Goal: Task Accomplishment & Management: Use online tool/utility

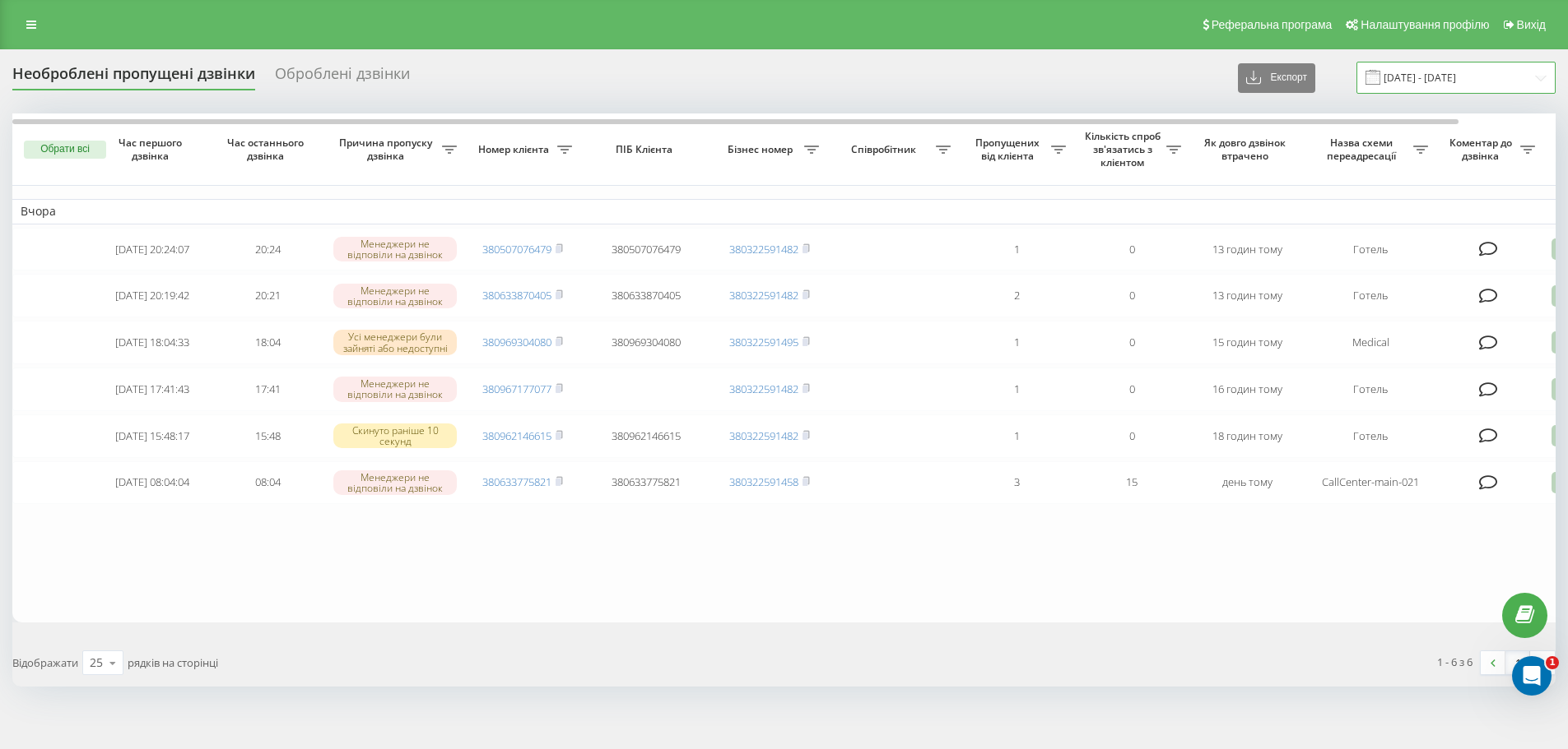
click at [1450, 91] on input "20.08.2025 - 20.08.2025" at bounding box center [1456, 77] width 199 height 32
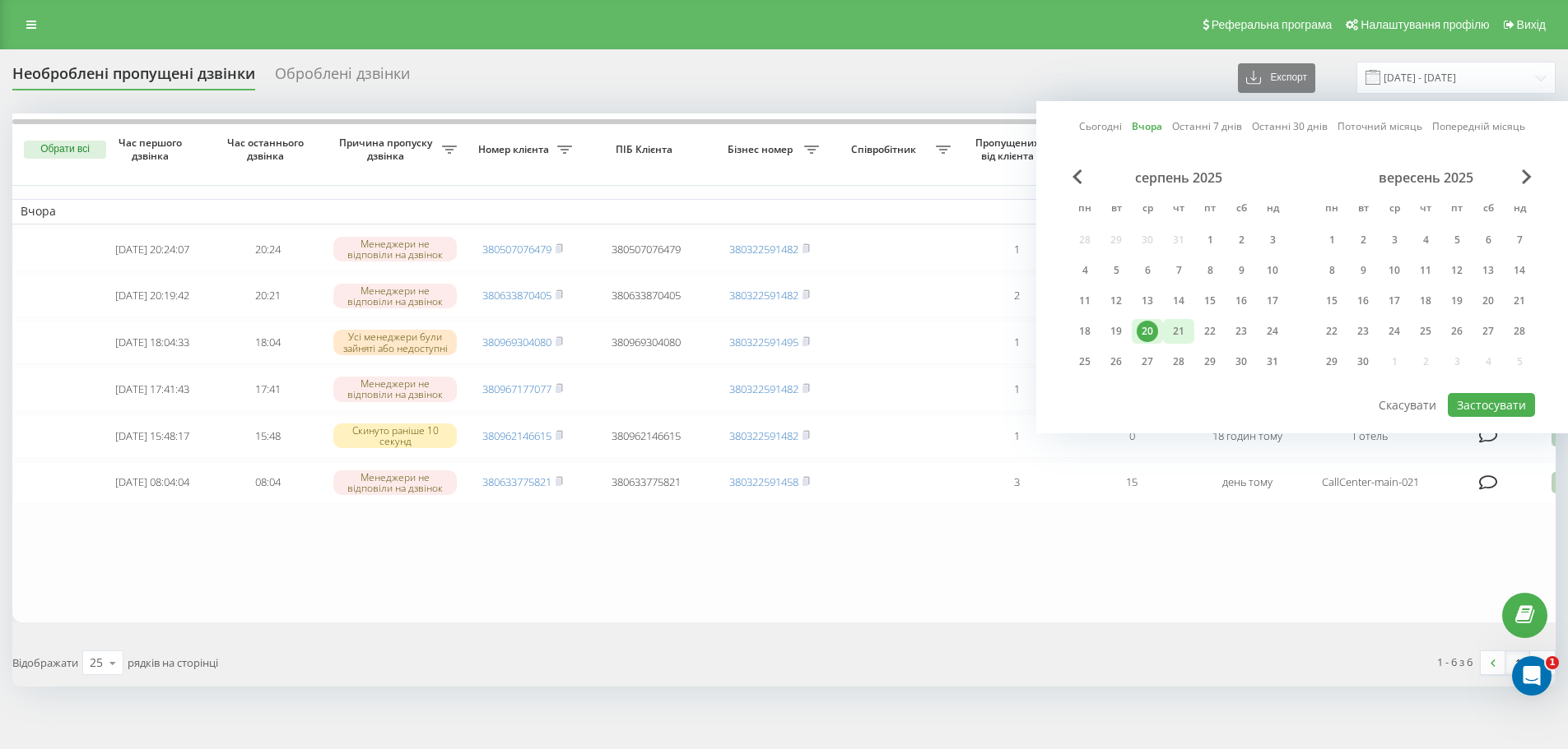
click at [1176, 328] on div "21" at bounding box center [1178, 331] width 22 height 22
click at [1481, 404] on button "Застосувати" at bounding box center [1491, 405] width 87 height 24
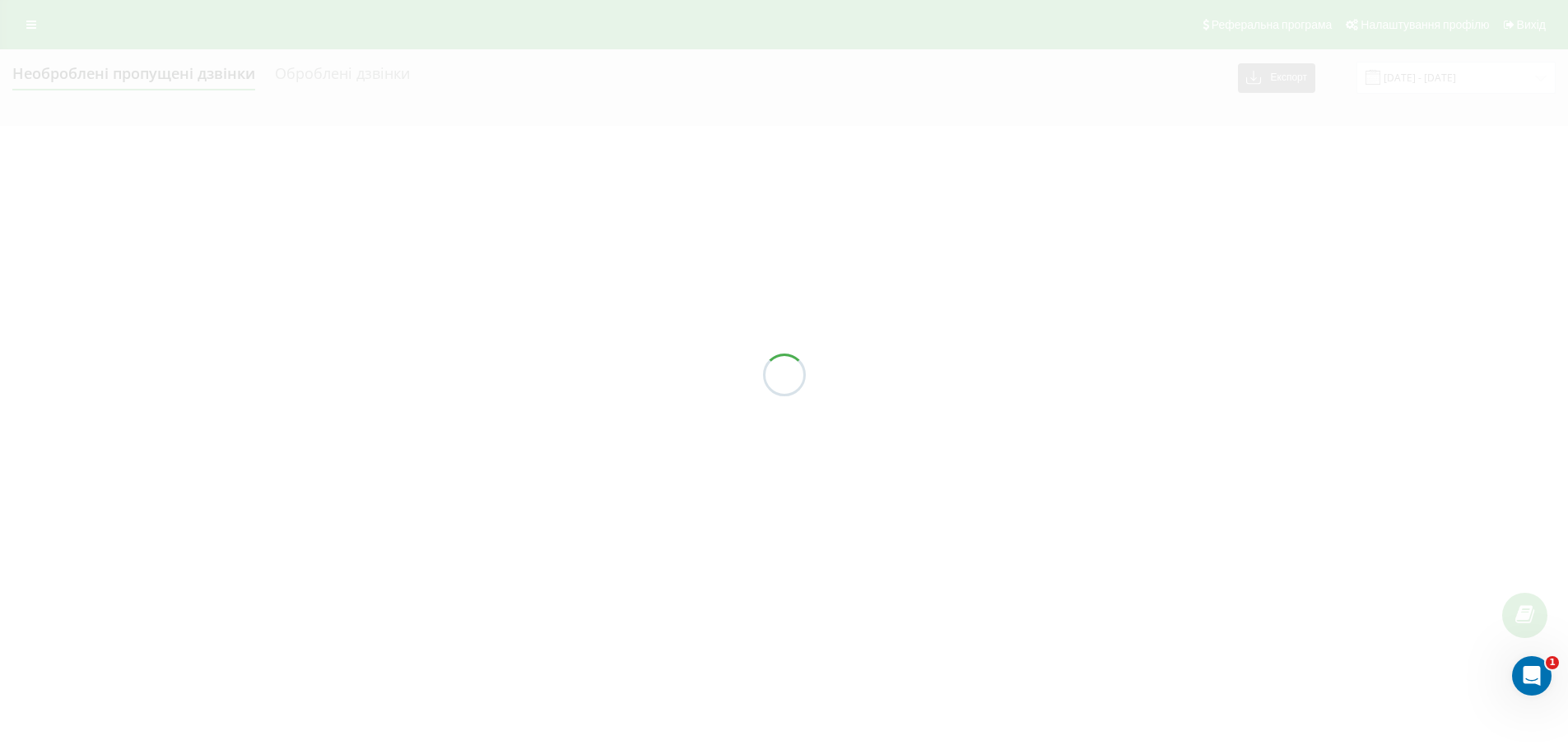
type input "[DATE] - [DATE]"
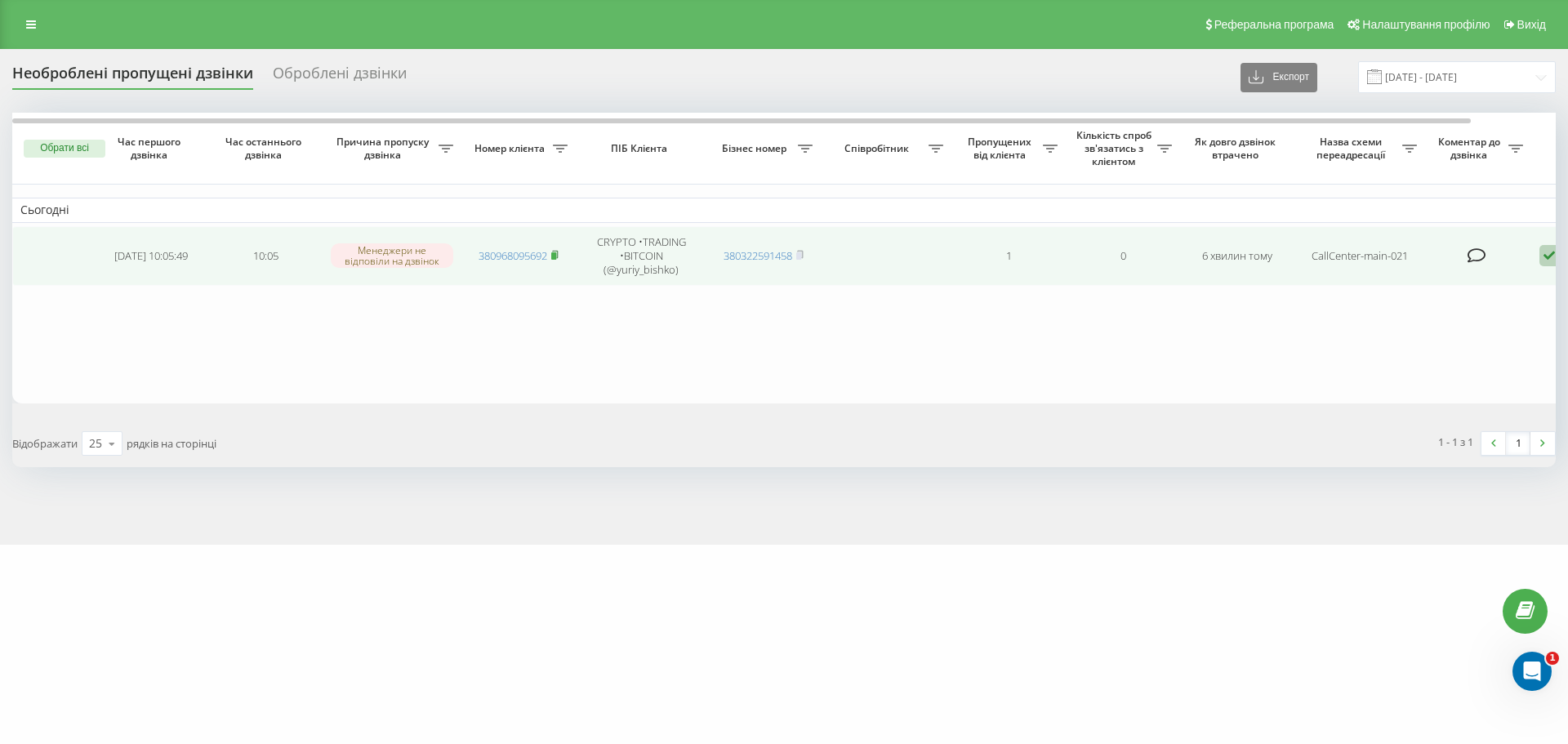
click at [559, 255] on icon at bounding box center [554, 255] width 8 height 9
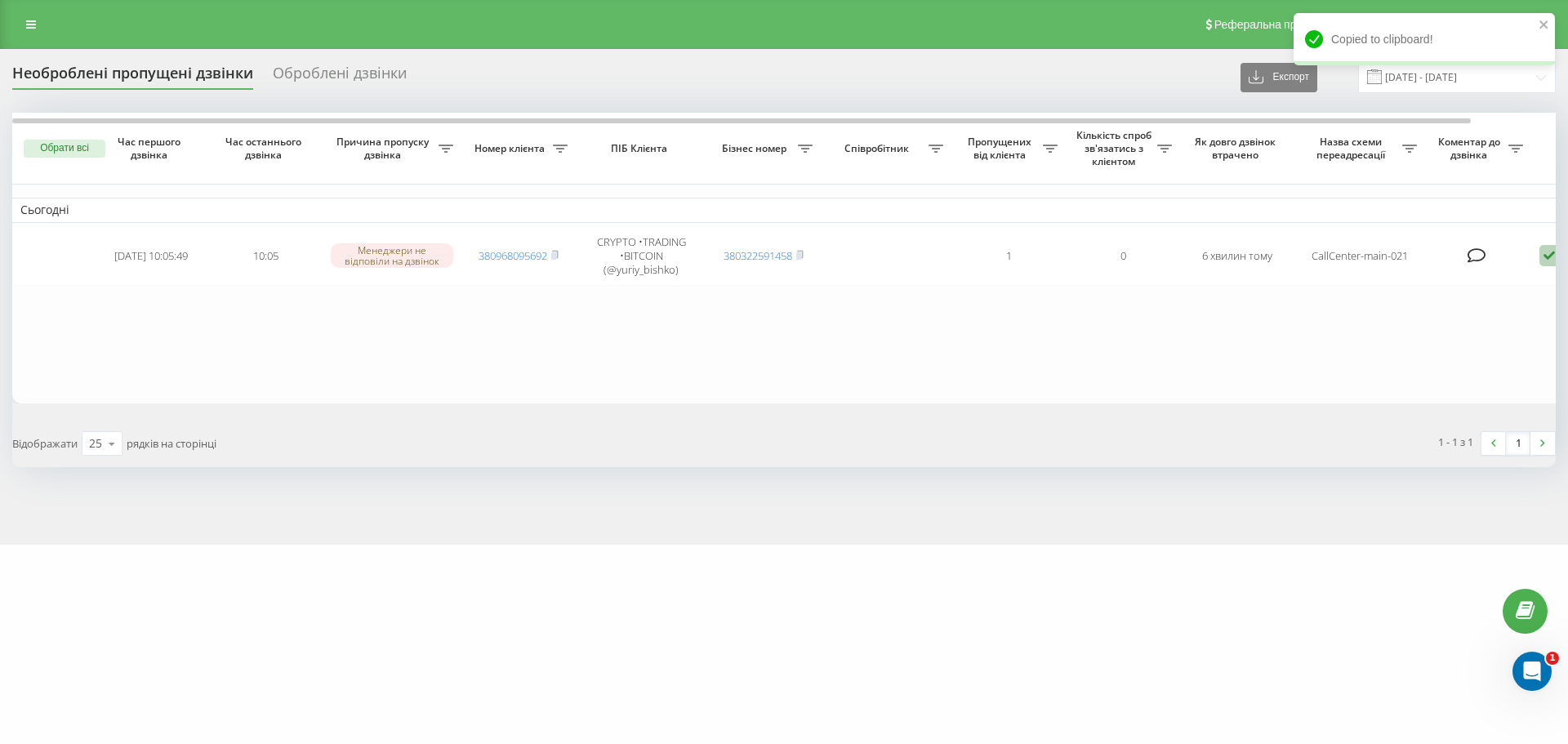
click at [851, 685] on div "emilyresort.com.ua Проекти emilyresort.com.ua Дашборд Центр звернень Журнал дзв…" at bounding box center [784, 372] width 1568 height 744
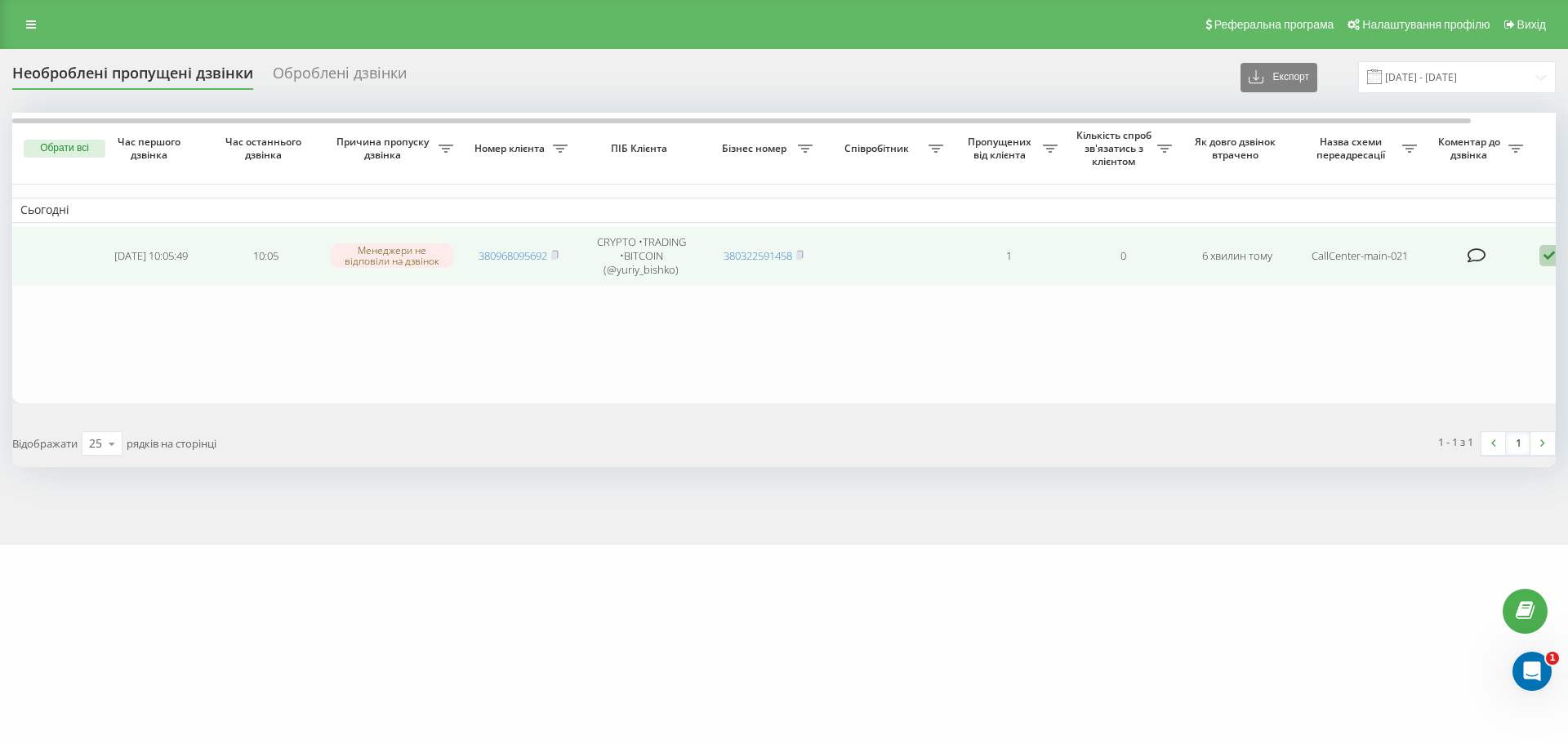
click at [1545, 257] on icon at bounding box center [1549, 256] width 20 height 22
click at [1461, 348] on div "Клієнт передзвонив сам з іншого номера" at bounding box center [1479, 341] width 305 height 29
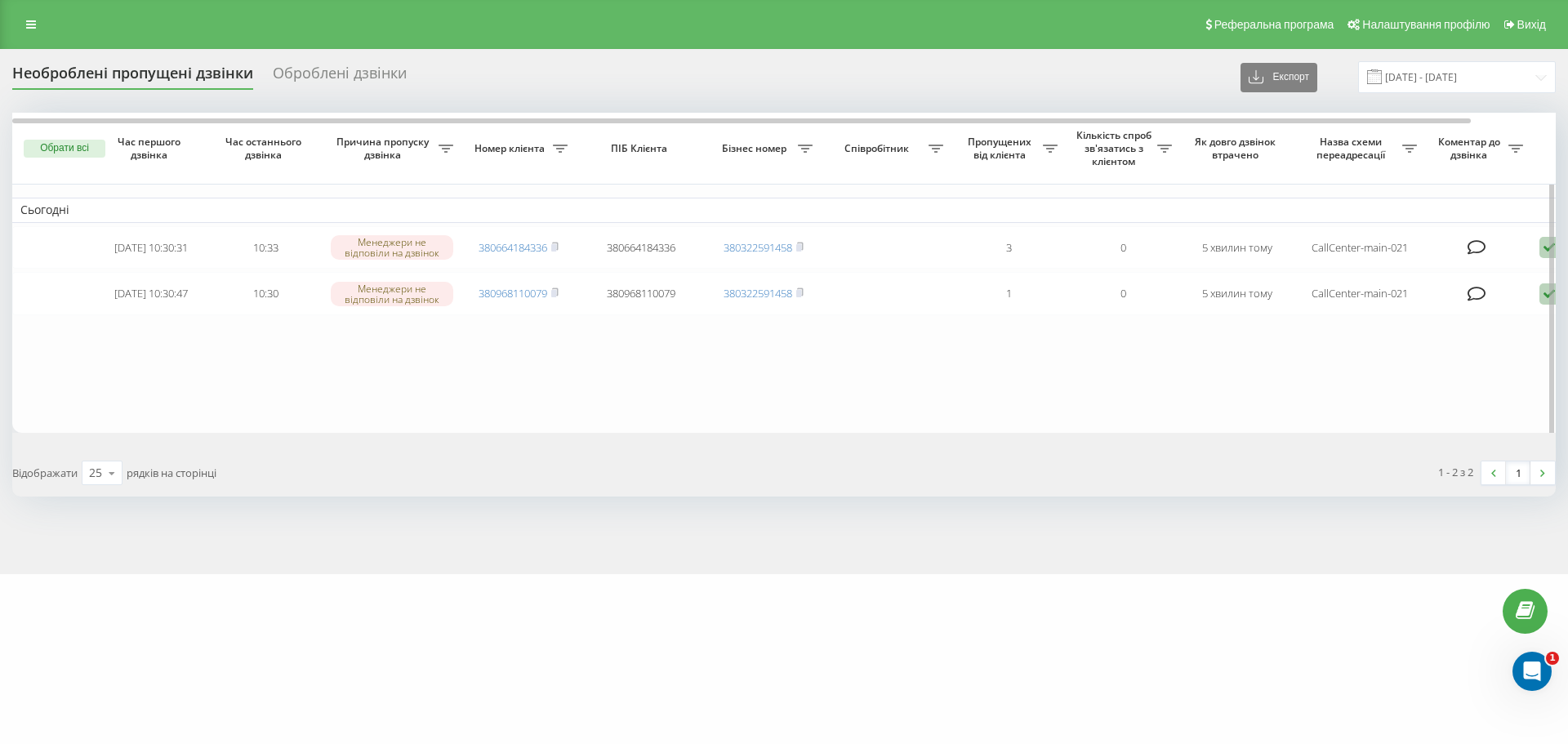
drag, startPoint x: 557, startPoint y: 247, endPoint x: 726, endPoint y: 217, distance: 171.6
click at [556, 247] on rect at bounding box center [554, 248] width 5 height 8
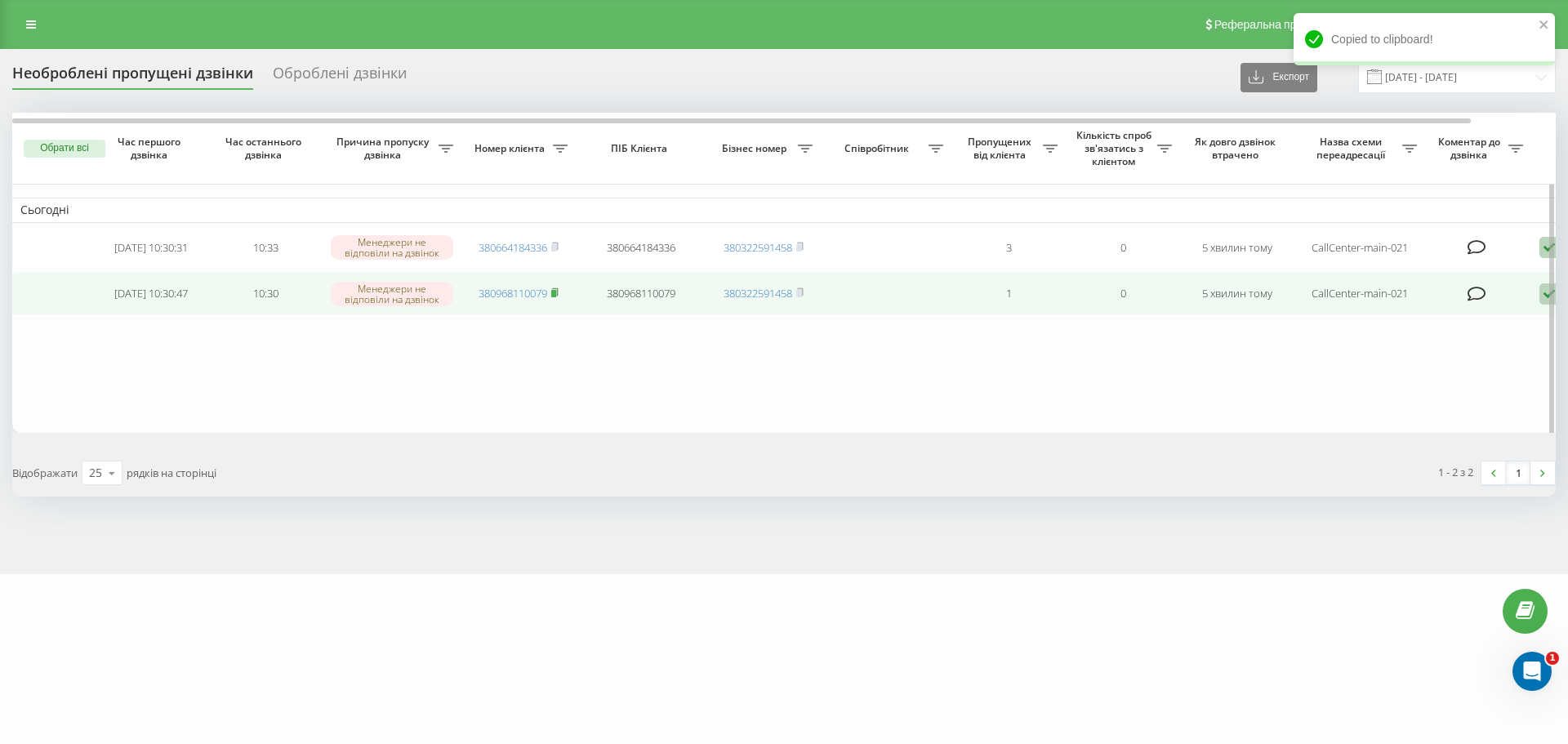
click at [554, 298] on rect at bounding box center [554, 293] width 5 height 8
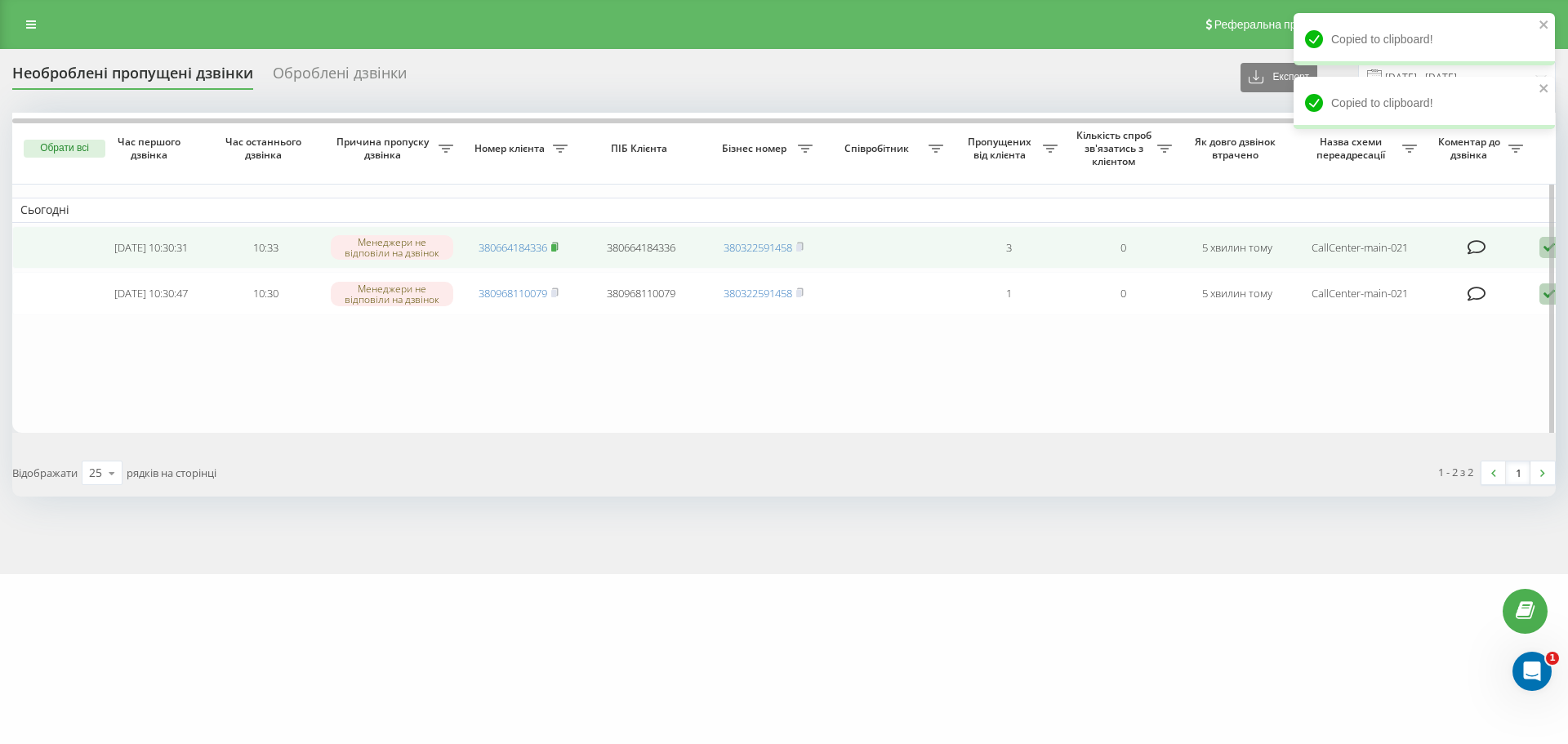
click at [555, 251] on rect at bounding box center [554, 248] width 5 height 8
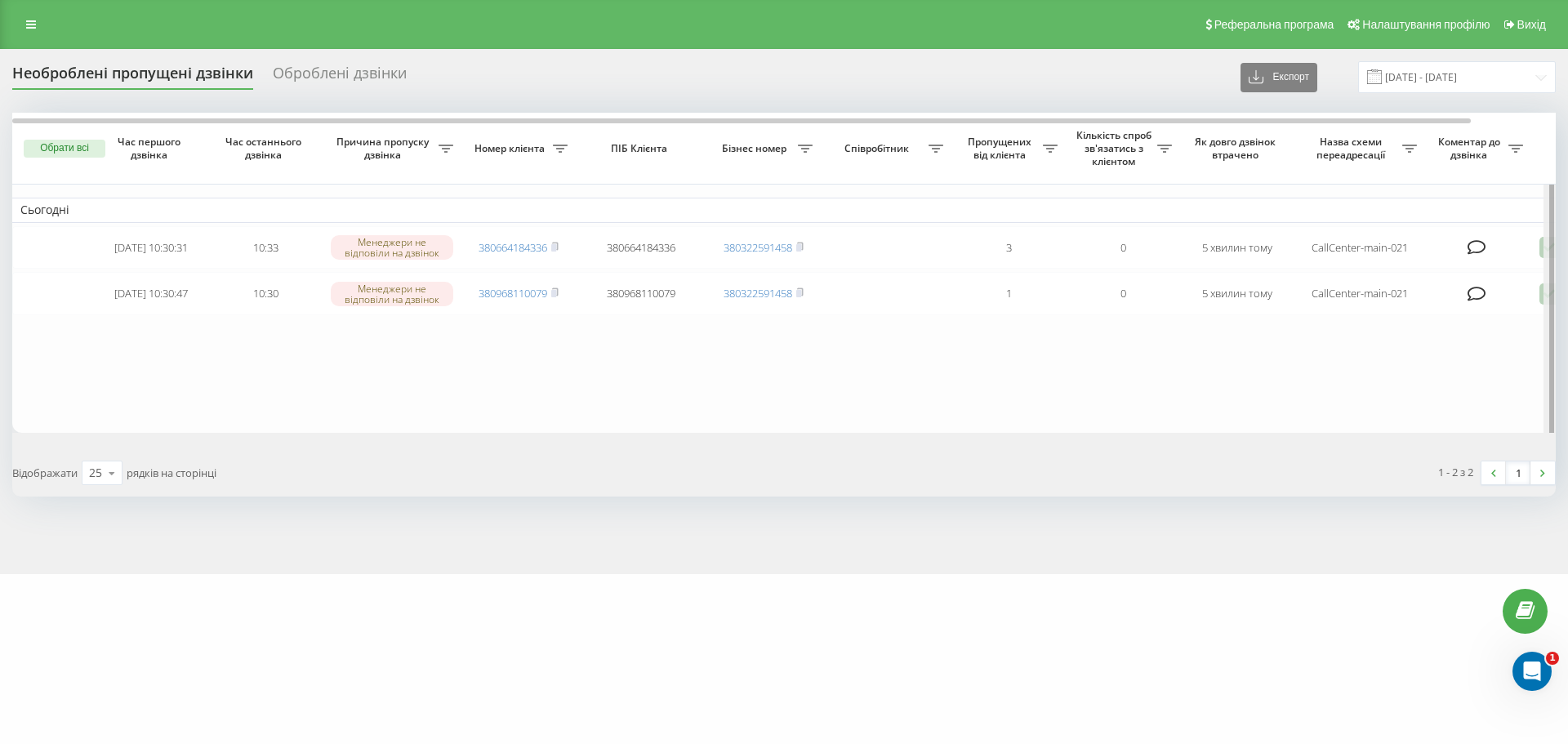
click at [1543, 299] on div at bounding box center [1549, 275] width 12 height 325
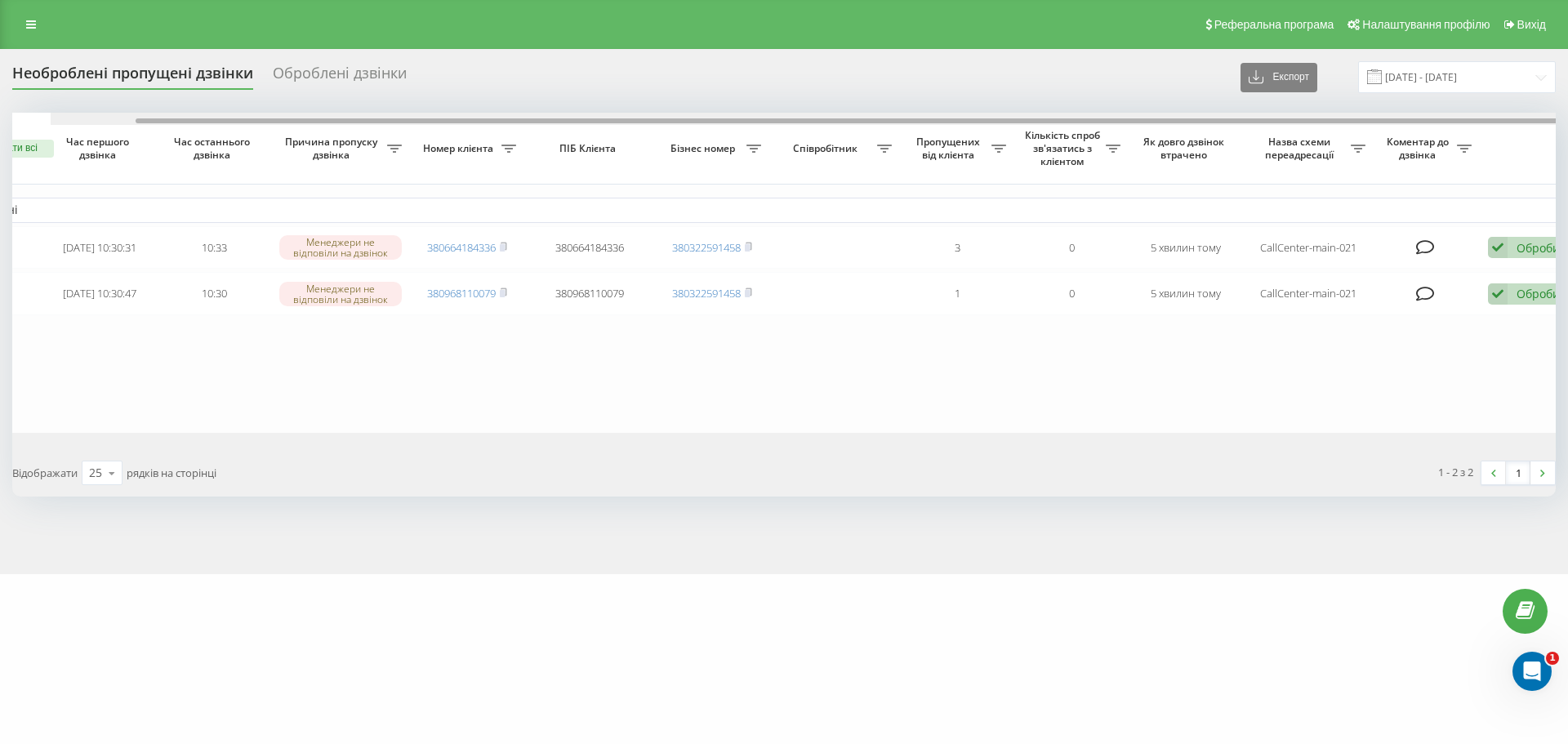
scroll to position [0, 89]
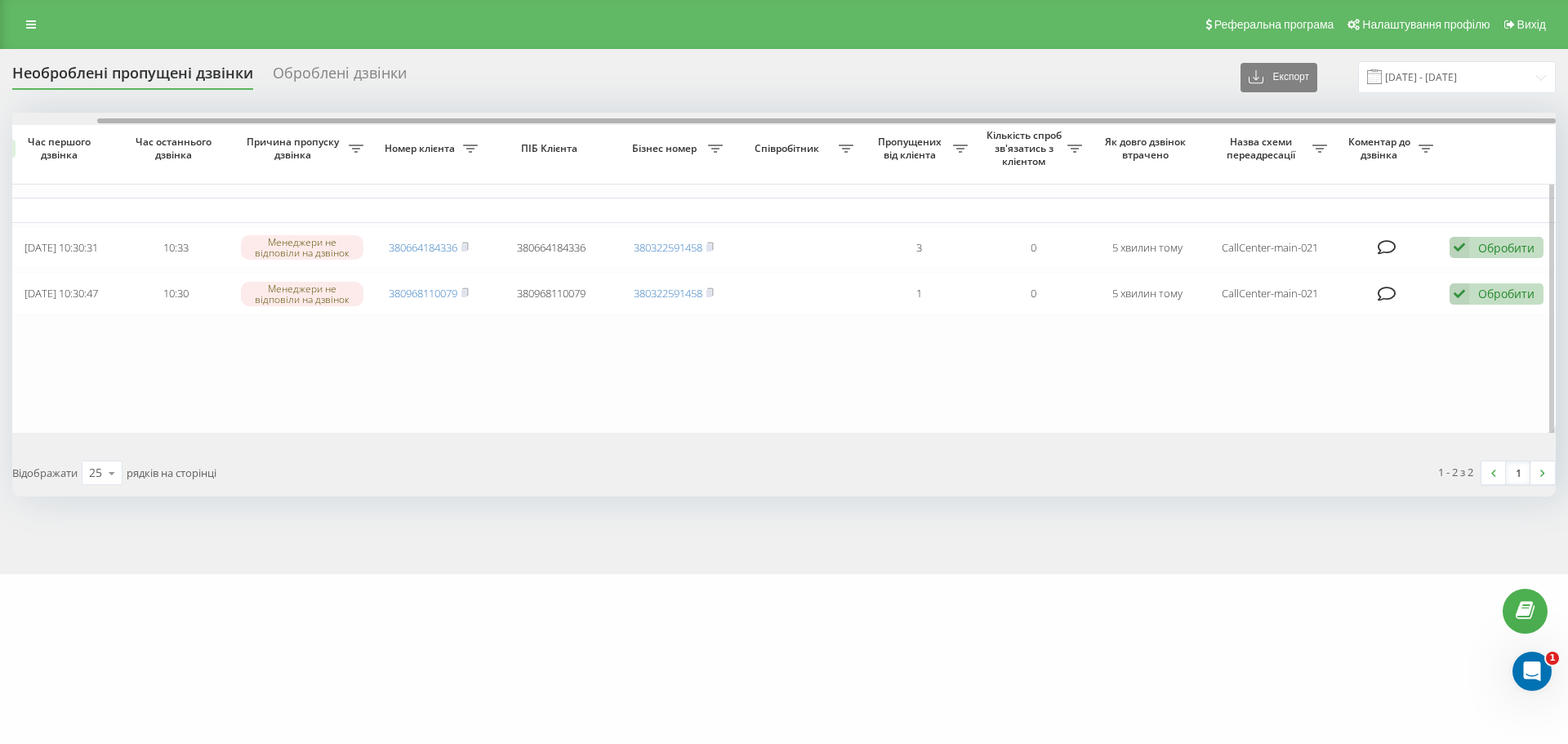
drag, startPoint x: 576, startPoint y: 119, endPoint x: 954, endPoint y: 173, distance: 381.8
click at [735, 120] on div at bounding box center [826, 121] width 1459 height 5
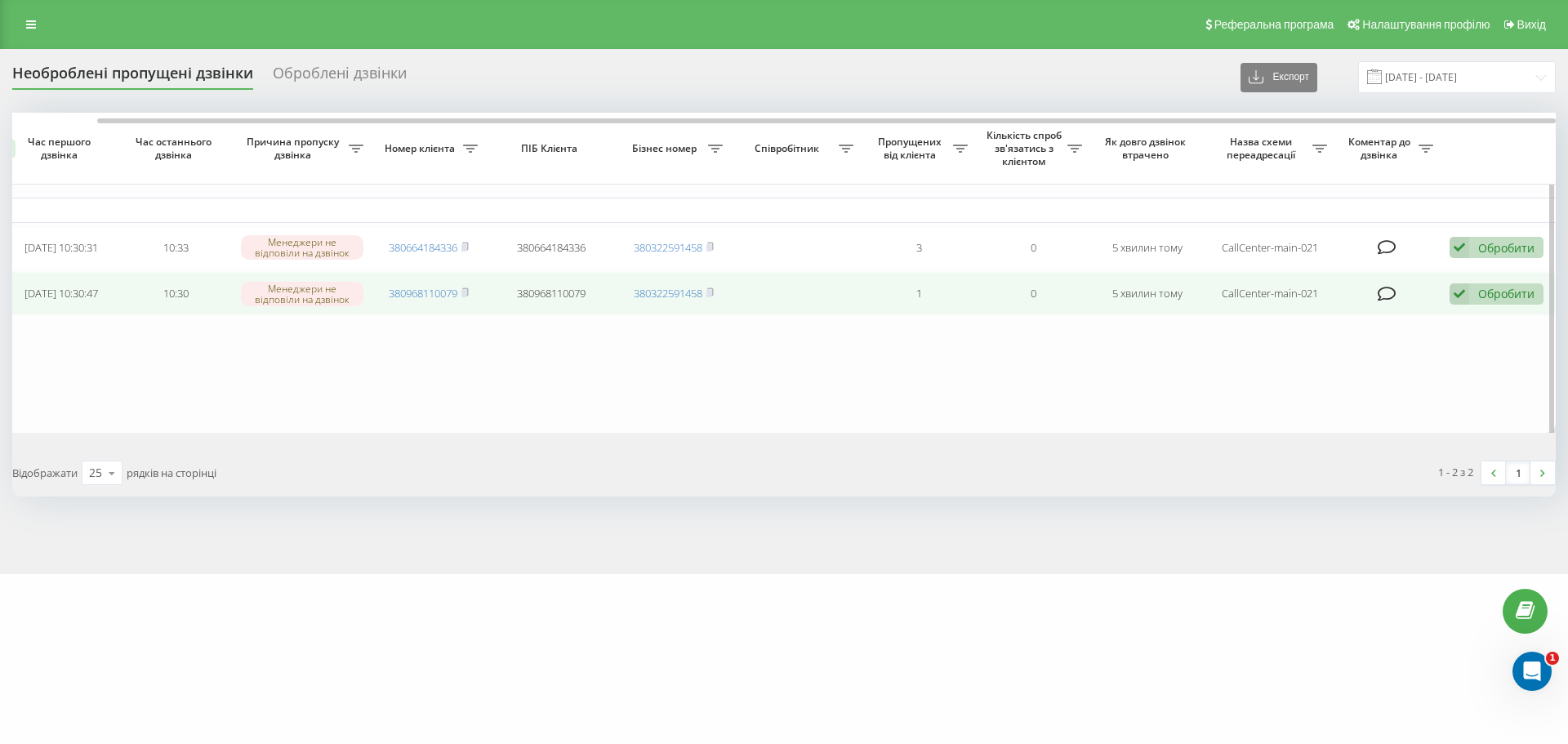
click at [1486, 293] on div "Обробити" at bounding box center [1506, 293] width 57 height 15
click at [1312, 415] on span "Інший варіант" at bounding box center [1290, 408] width 82 height 15
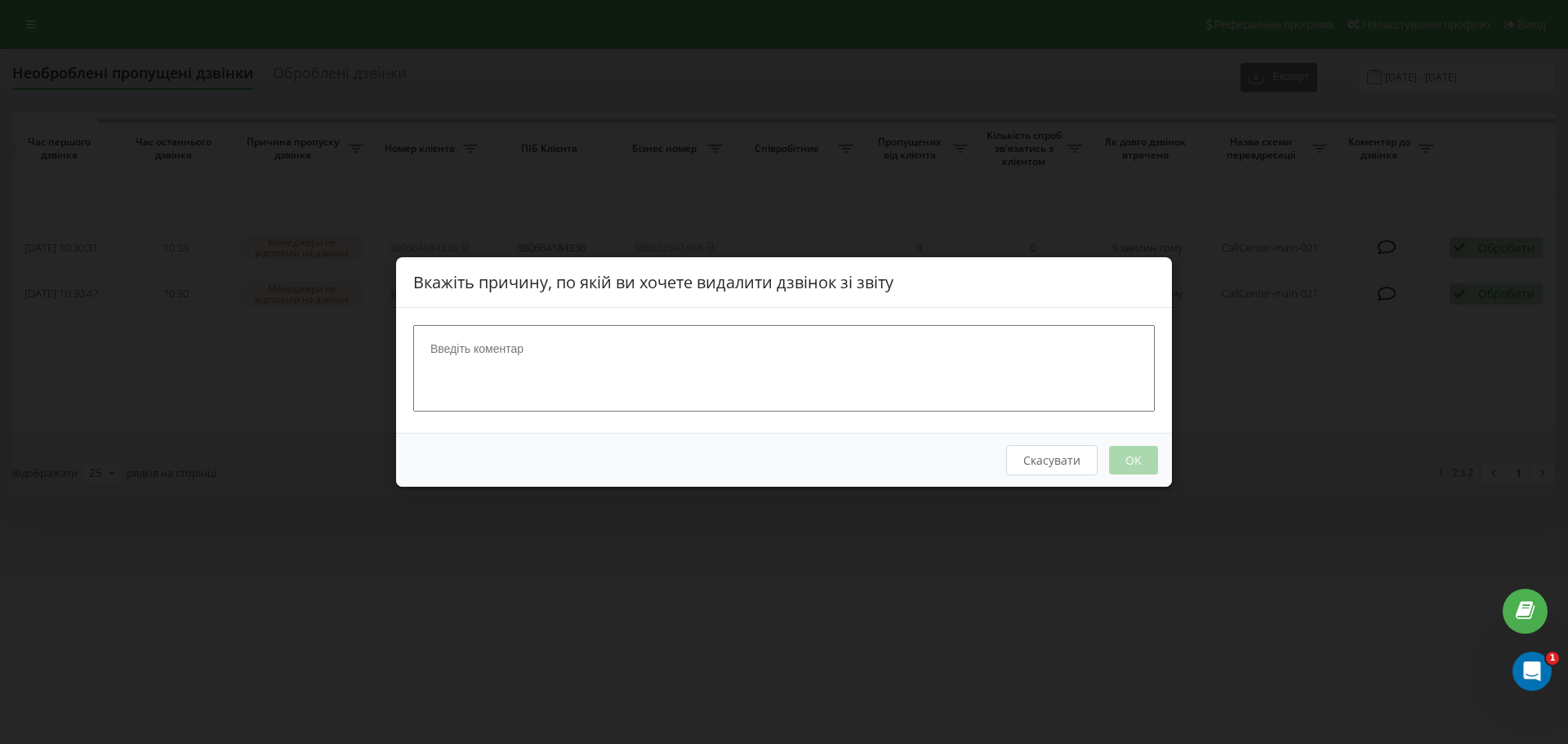
click at [793, 376] on textarea at bounding box center [784, 368] width 742 height 87
type textarea "бронювання"
click at [1130, 465] on button "OK" at bounding box center [1133, 460] width 49 height 28
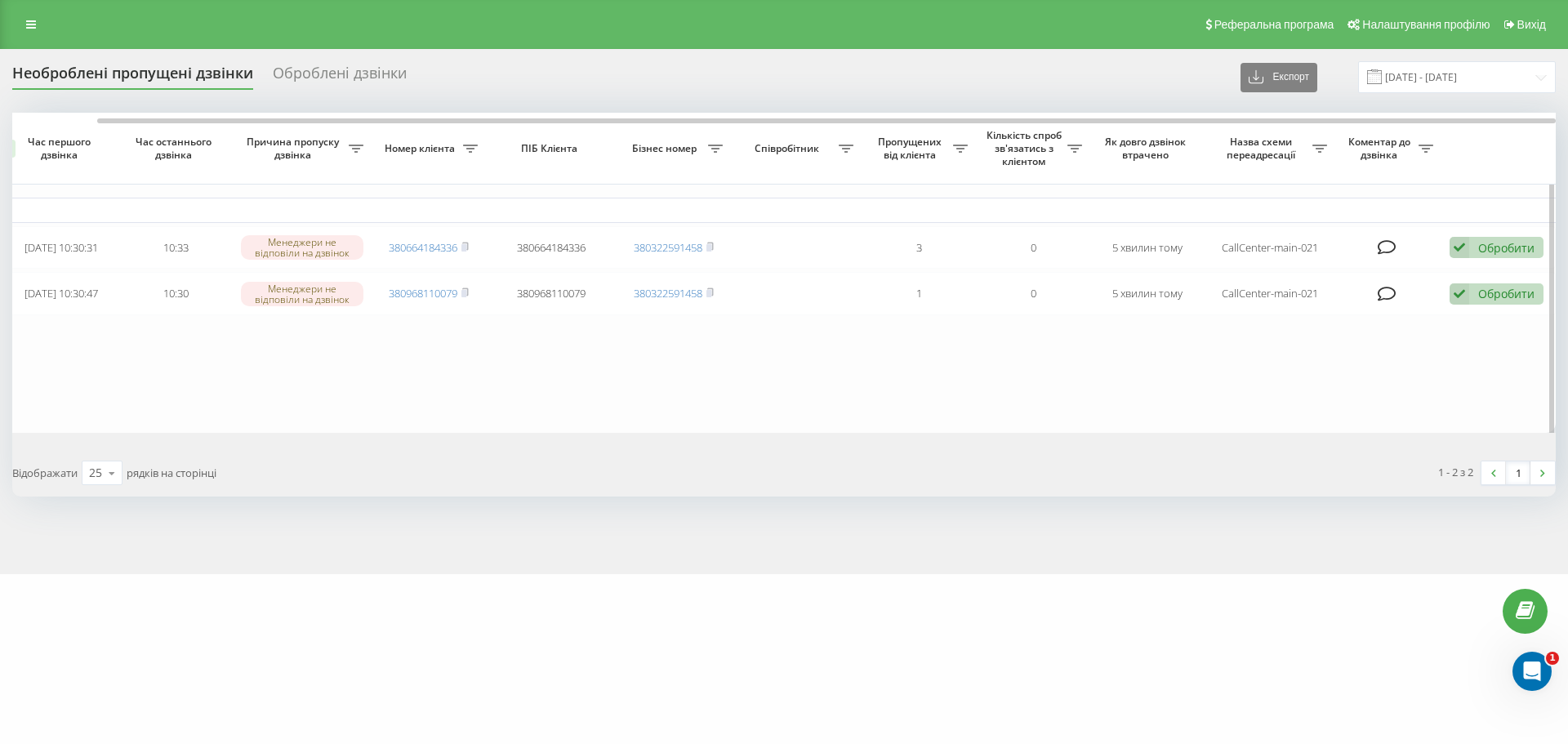
drag, startPoint x: 940, startPoint y: 124, endPoint x: 1157, endPoint y: 189, distance: 226.5
click at [1010, 122] on div at bounding box center [783, 119] width 1543 height 12
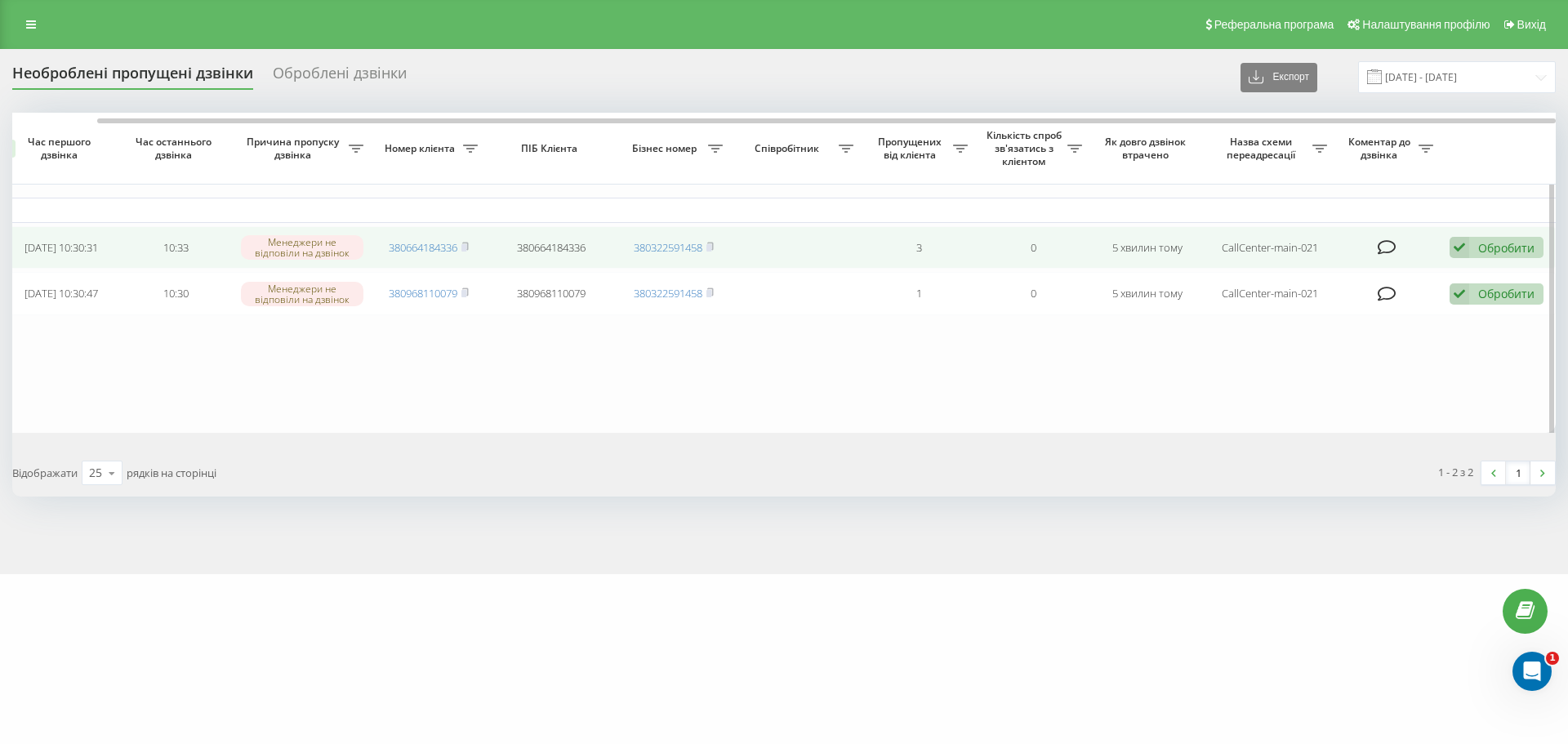
drag, startPoint x: 1465, startPoint y: 249, endPoint x: 1466, endPoint y: 261, distance: 12.0
click at [1466, 250] on icon at bounding box center [1459, 248] width 20 height 22
click at [1313, 360] on span "Інший варіант" at bounding box center [1290, 361] width 82 height 15
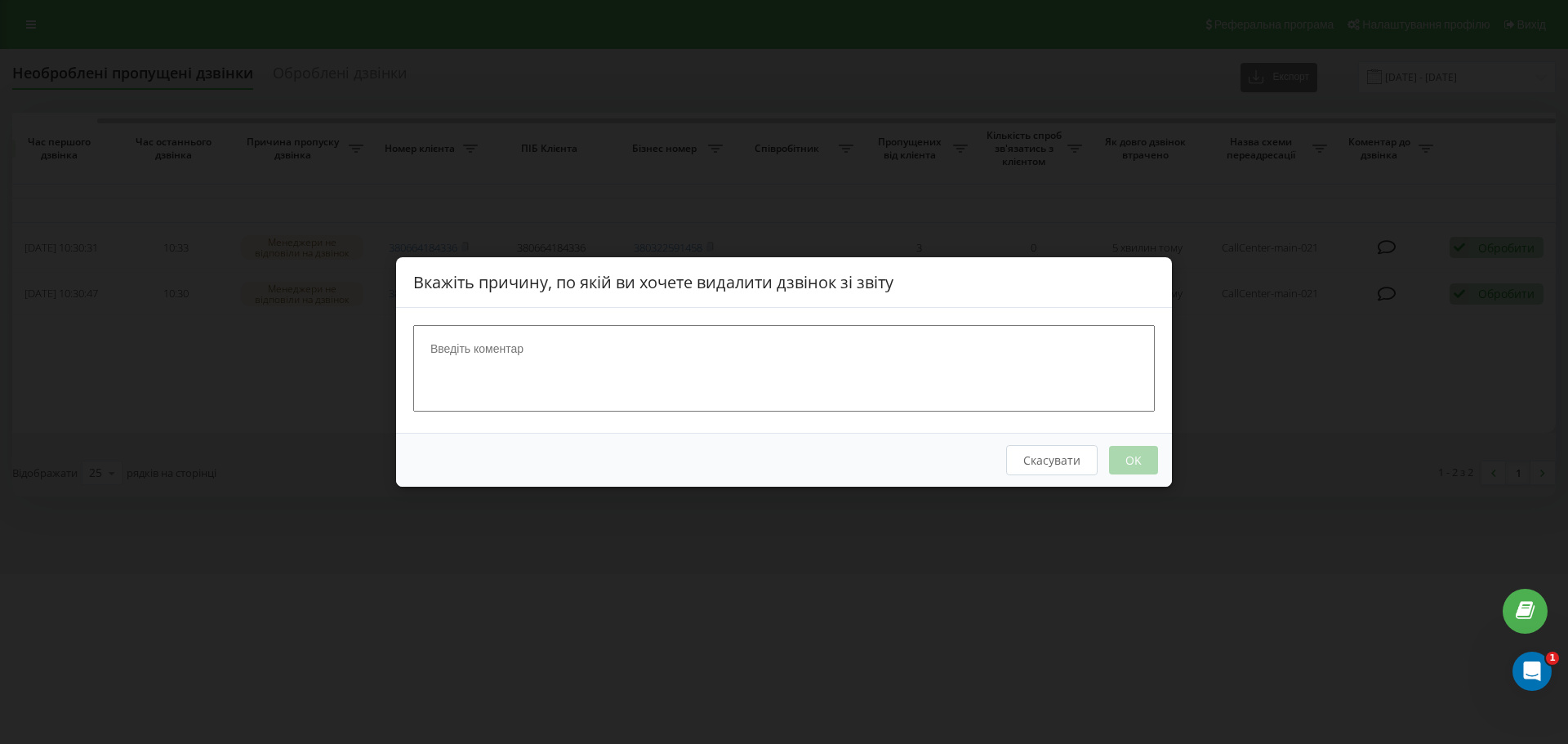
click at [844, 374] on textarea at bounding box center [784, 368] width 742 height 87
type textarea "бронювання"
click at [1145, 456] on button "OK" at bounding box center [1133, 460] width 49 height 28
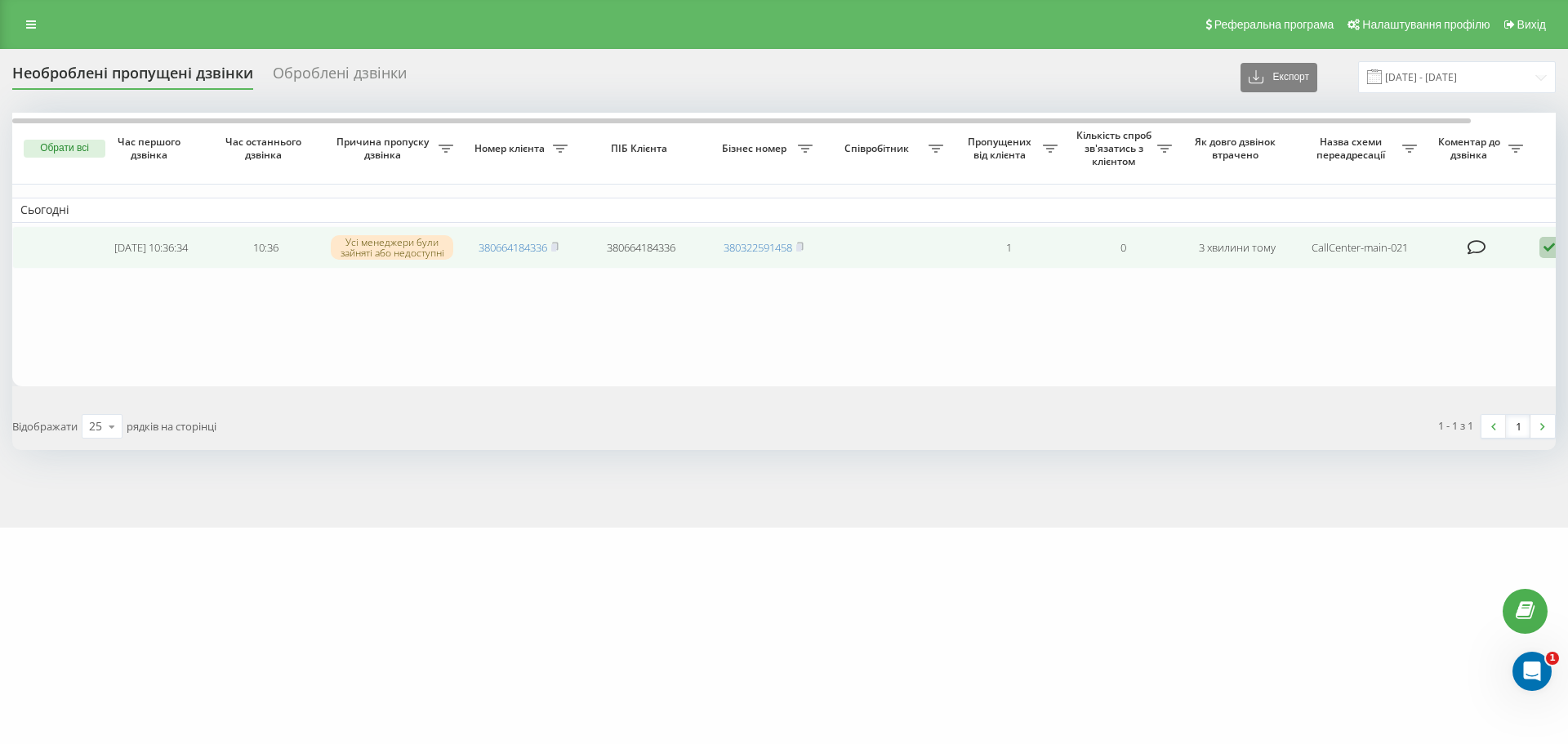
click at [1543, 251] on icon at bounding box center [1549, 248] width 20 height 22
click at [1395, 337] on span "Клієнт передзвонив сам з іншого номера" at bounding box center [1457, 332] width 234 height 15
click at [559, 248] on icon at bounding box center [554, 246] width 8 height 9
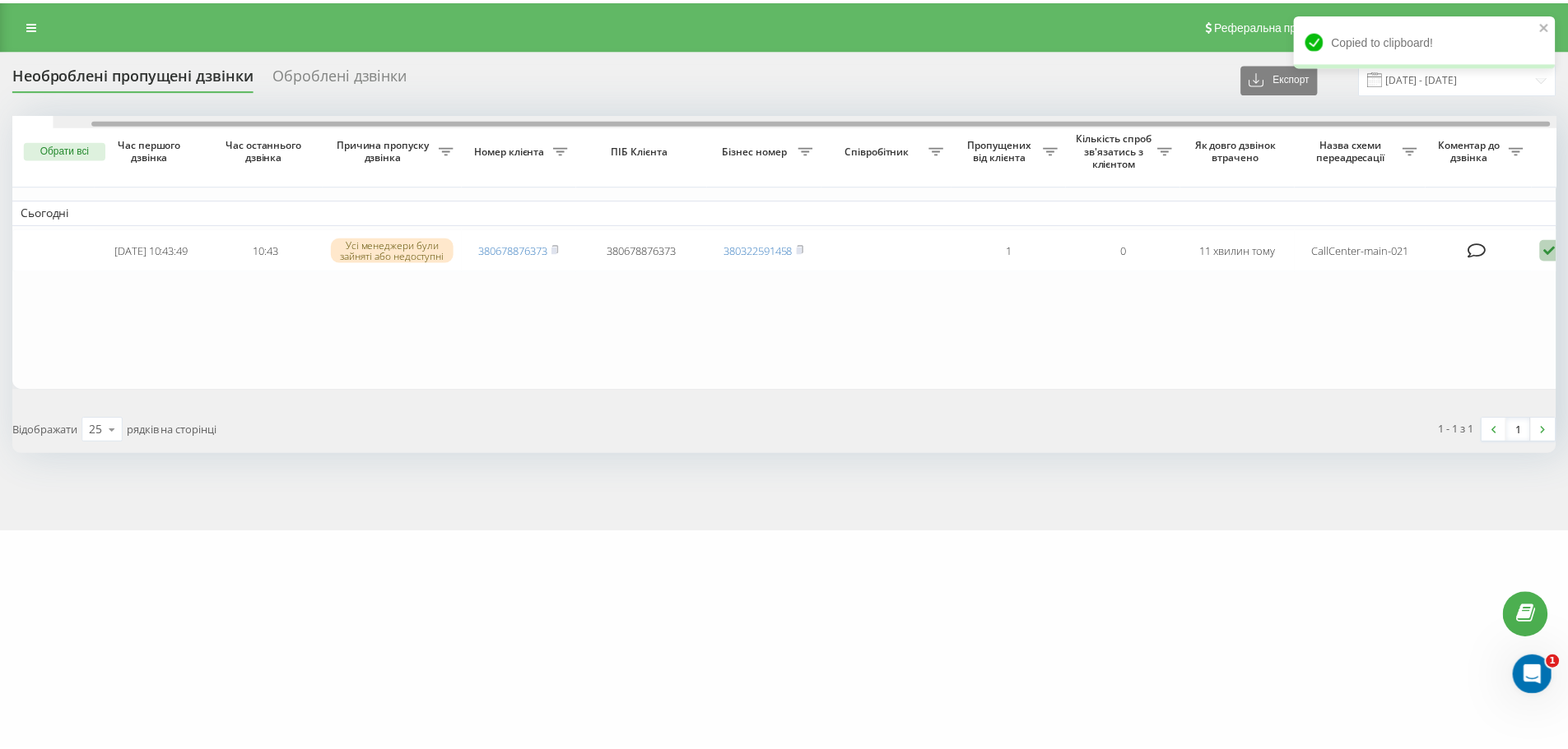
scroll to position [0, 90]
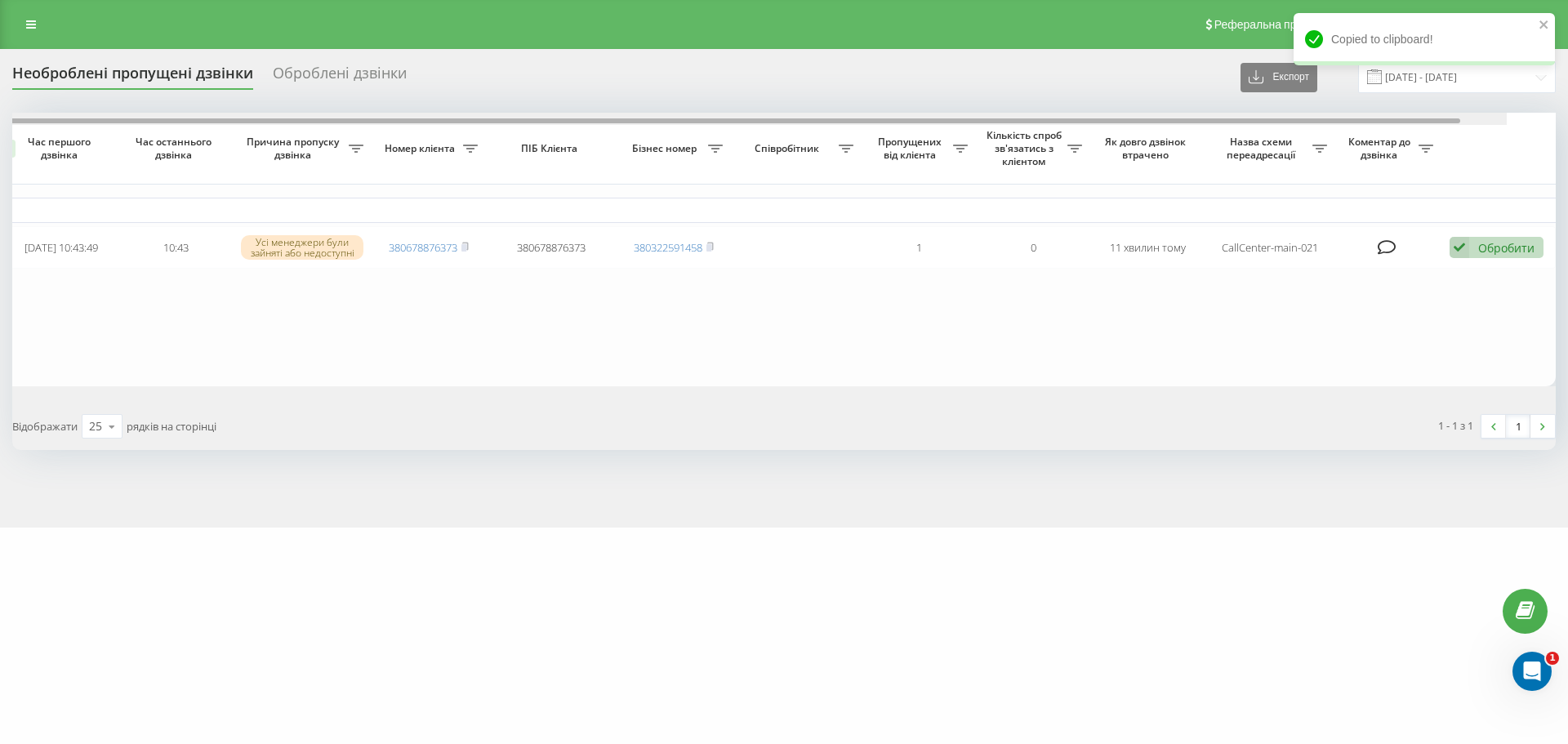
drag, startPoint x: 665, startPoint y: 122, endPoint x: 991, endPoint y: 156, distance: 327.8
click at [869, 121] on div at bounding box center [731, 121] width 1459 height 5
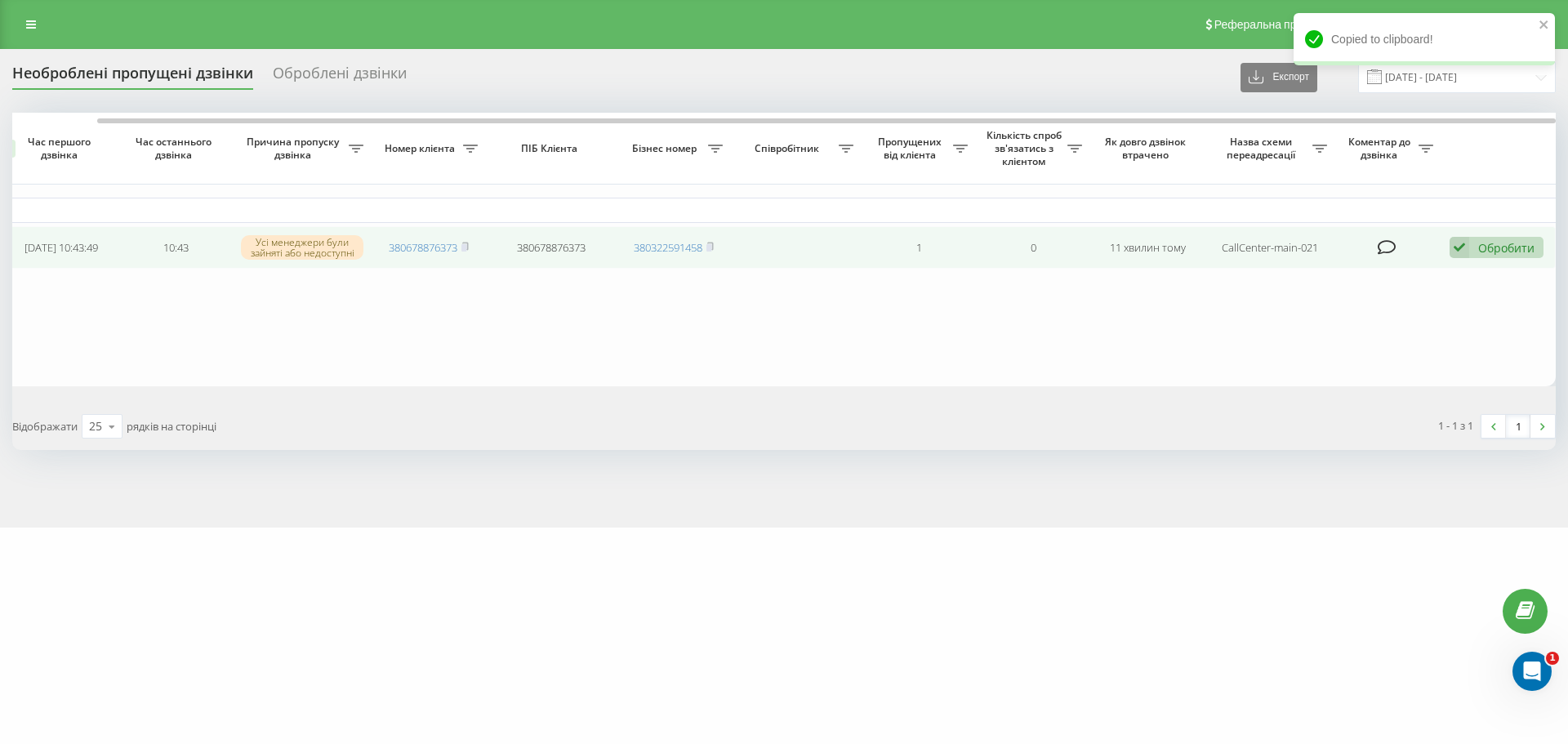
click at [1497, 243] on div "Обробити" at bounding box center [1506, 248] width 57 height 15
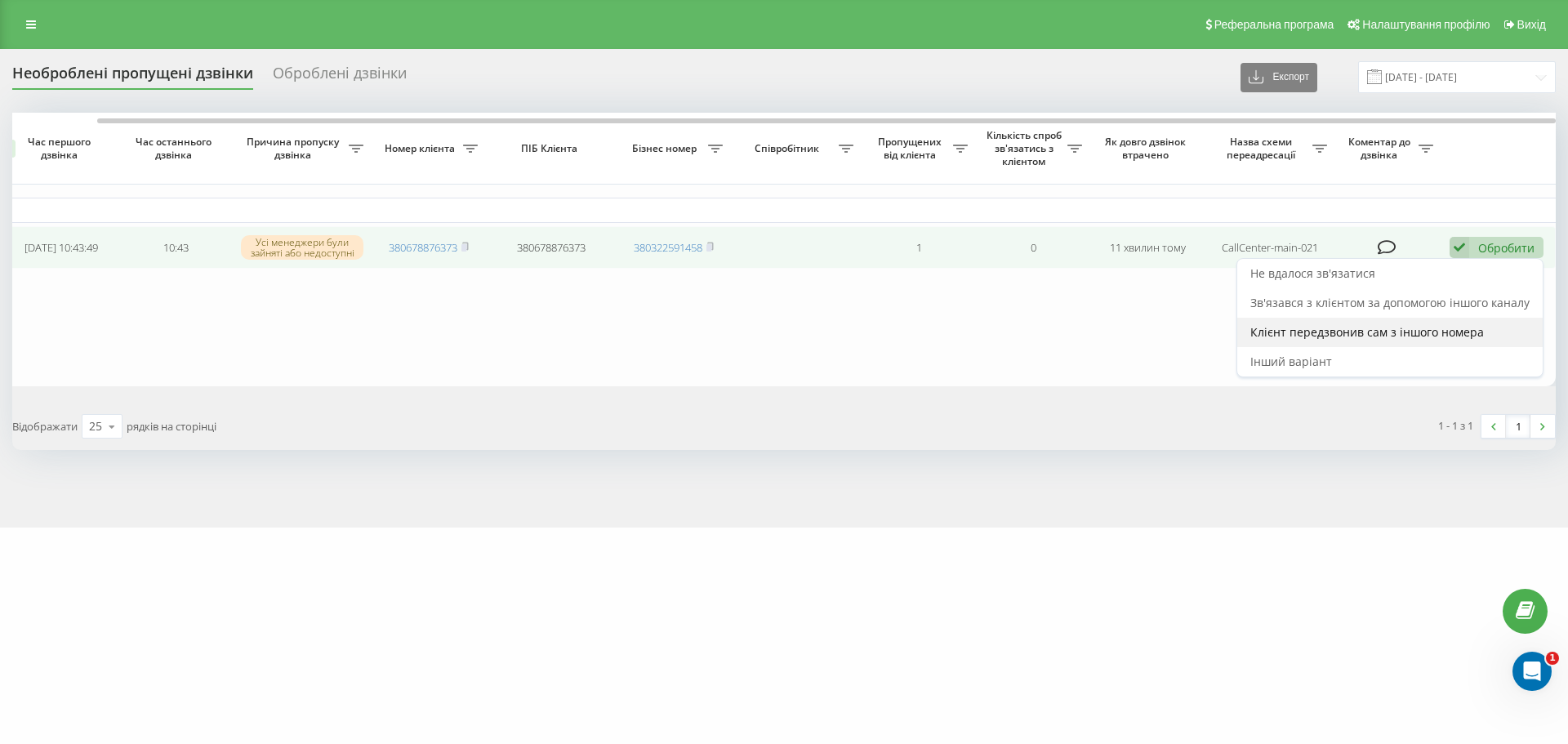
click at [1351, 335] on span "Клієнт передзвонив сам з іншого номера" at bounding box center [1367, 332] width 234 height 15
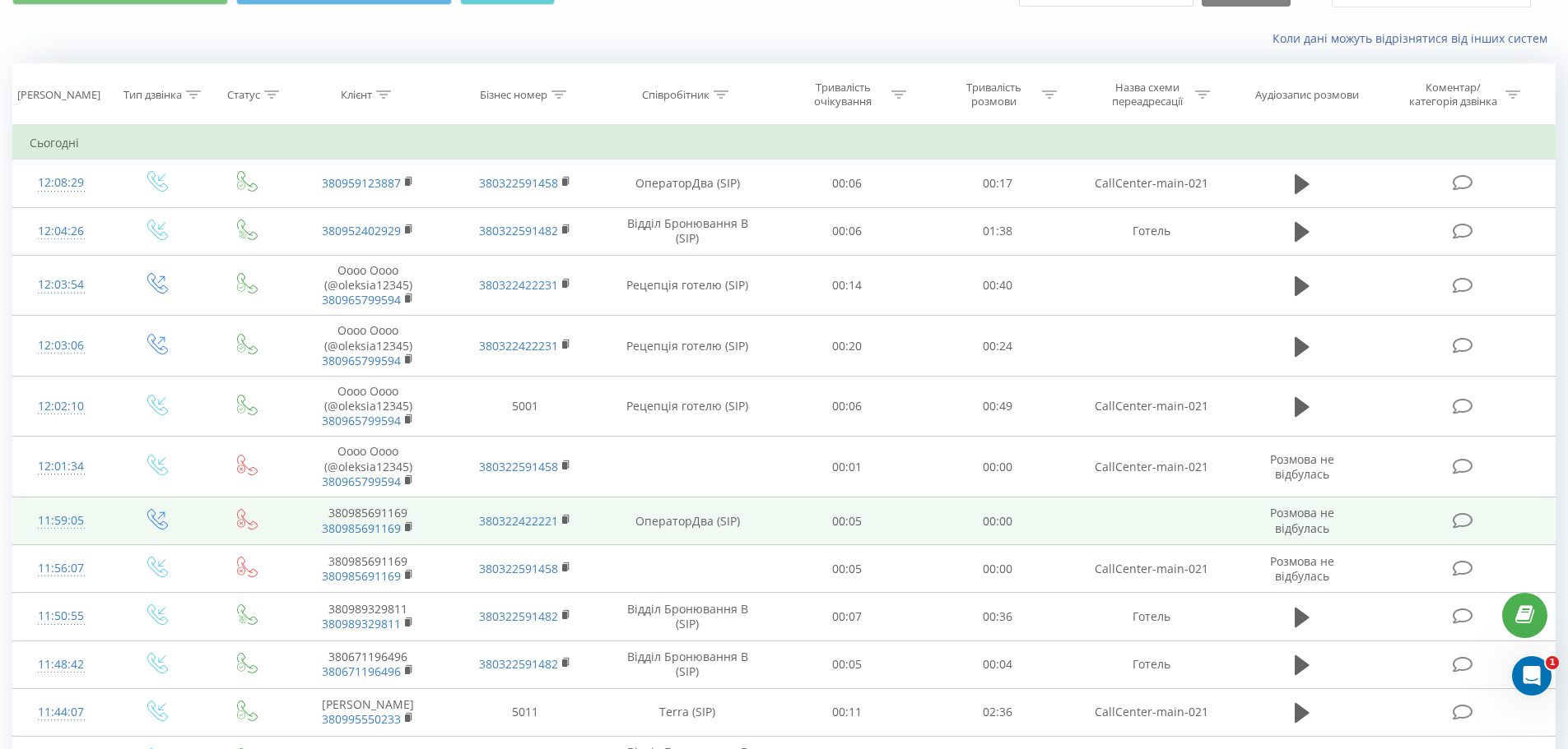
scroll to position [165, 0]
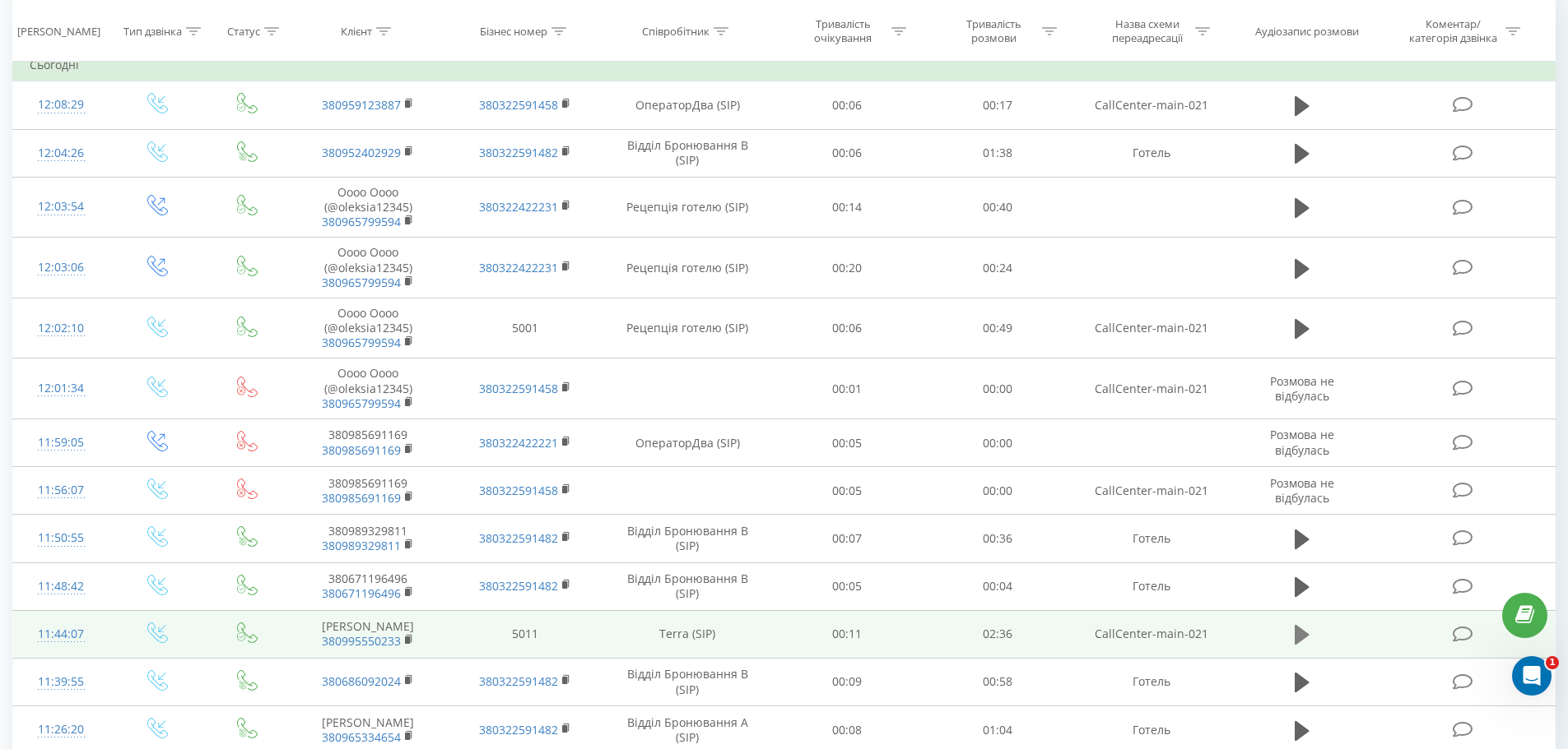
drag, startPoint x: 1300, startPoint y: 636, endPoint x: 1321, endPoint y: 659, distance: 31.1
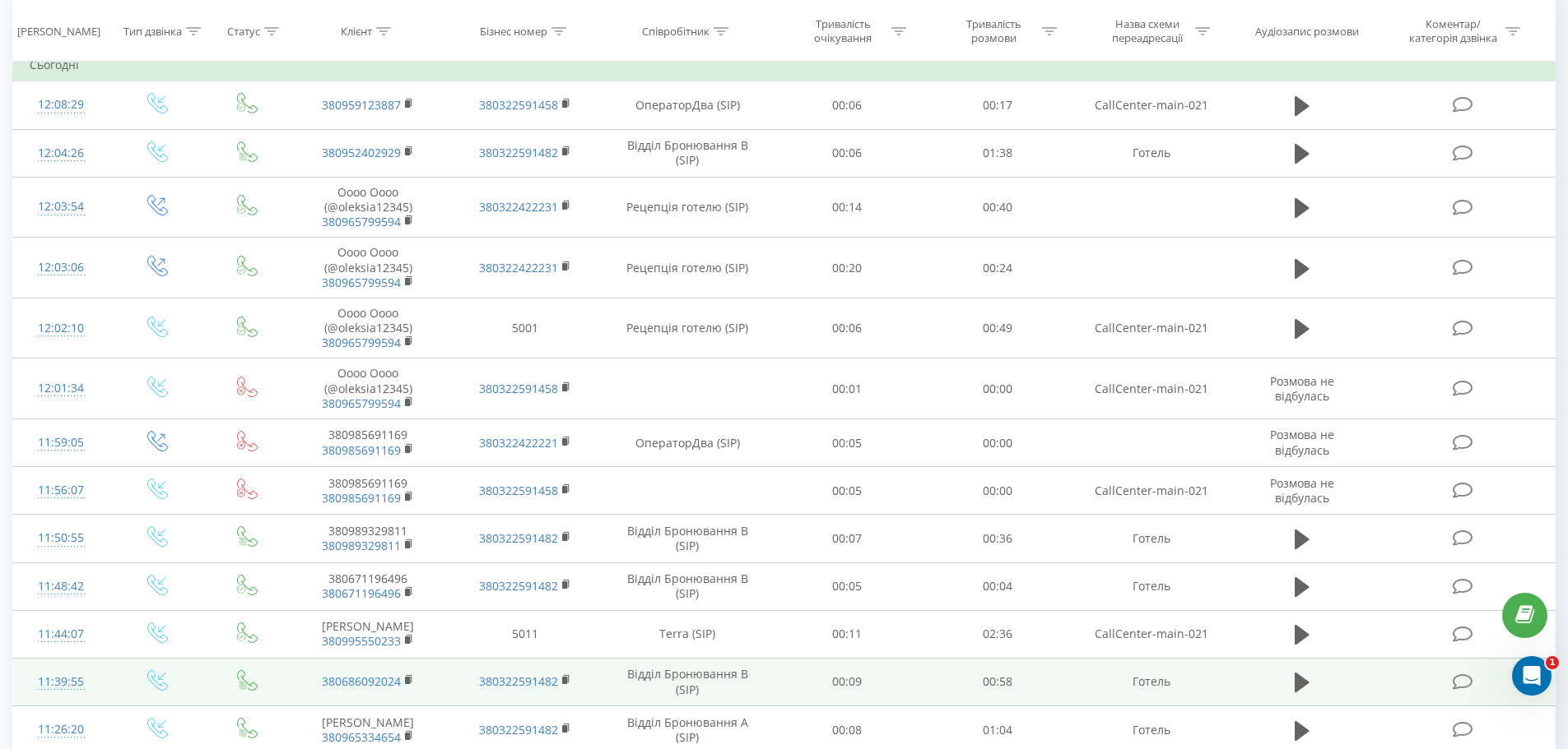
click at [1299, 636] on icon at bounding box center [1301, 635] width 15 height 20
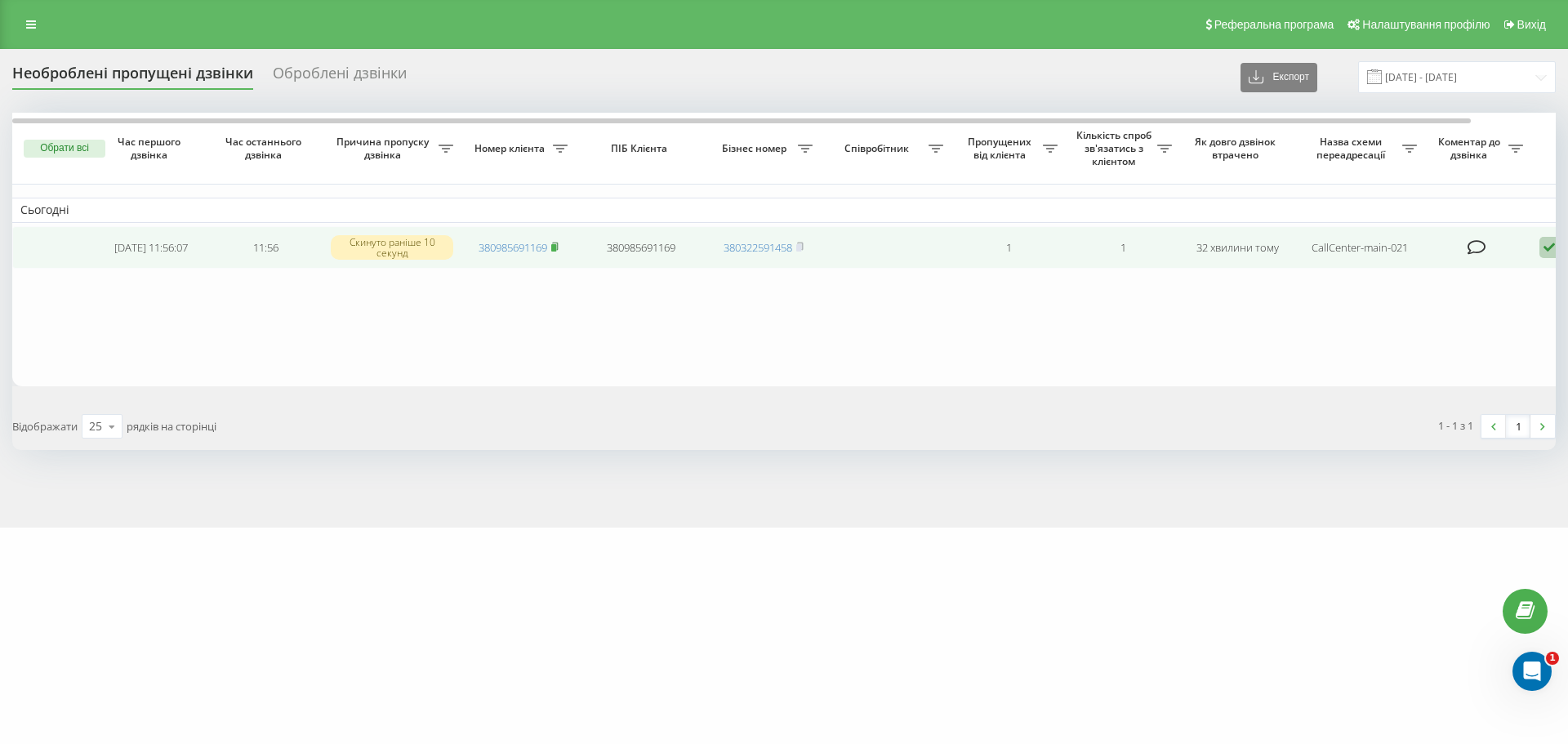
click at [556, 247] on rect at bounding box center [554, 248] width 5 height 8
